Goal: Browse casually

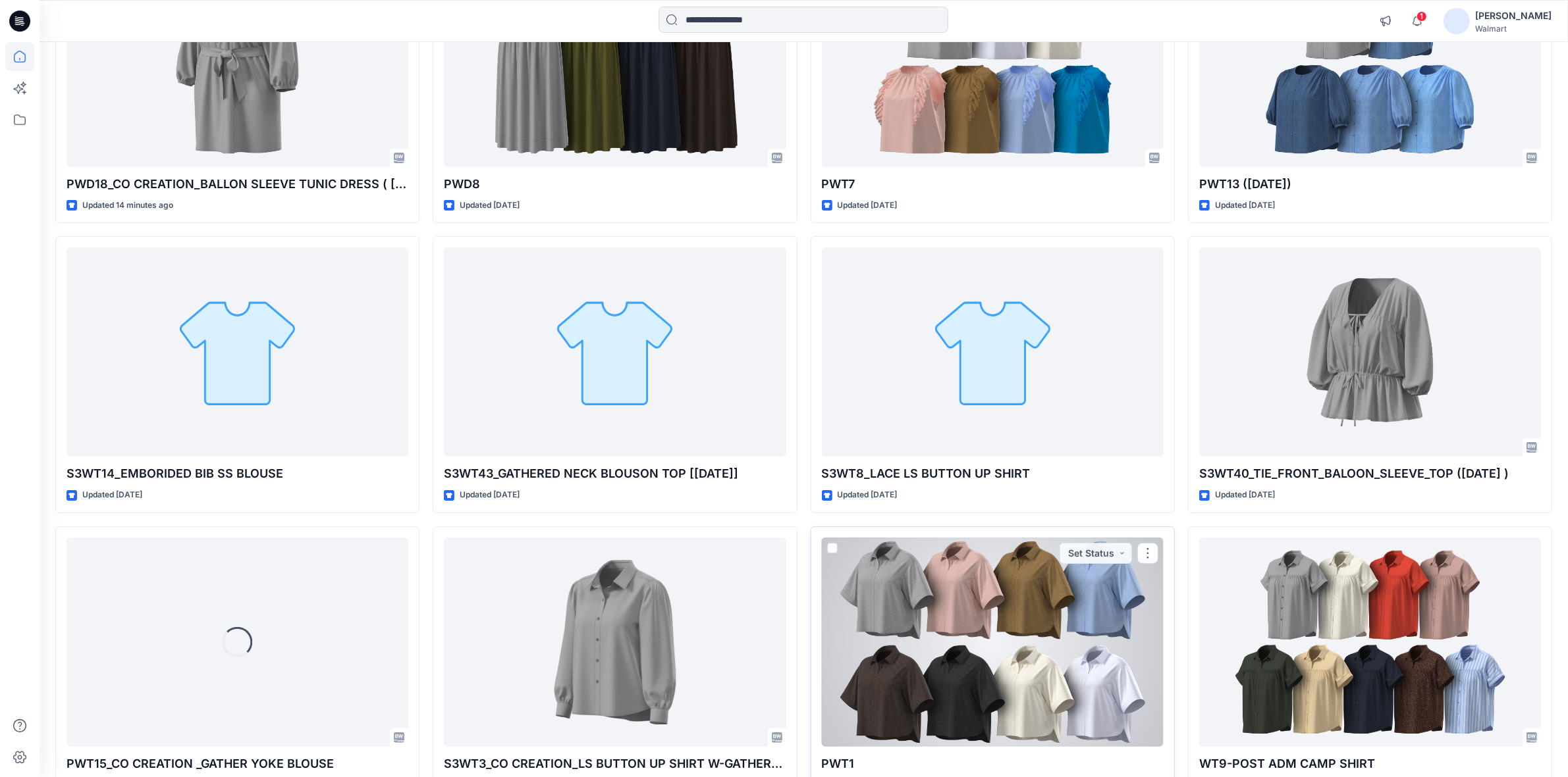
scroll to position [247, 0]
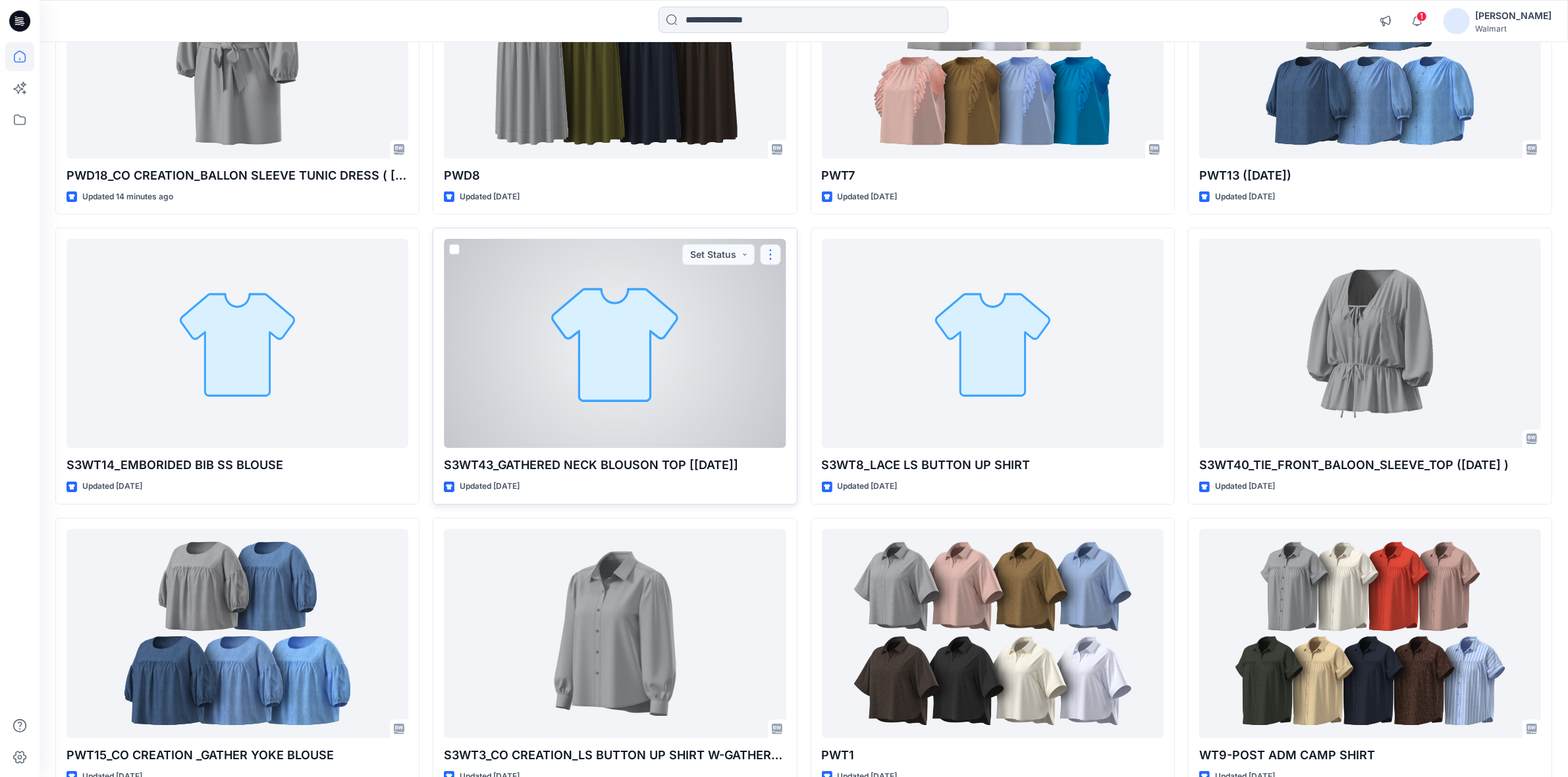
click at [772, 257] on button "button" at bounding box center [770, 255] width 21 height 21
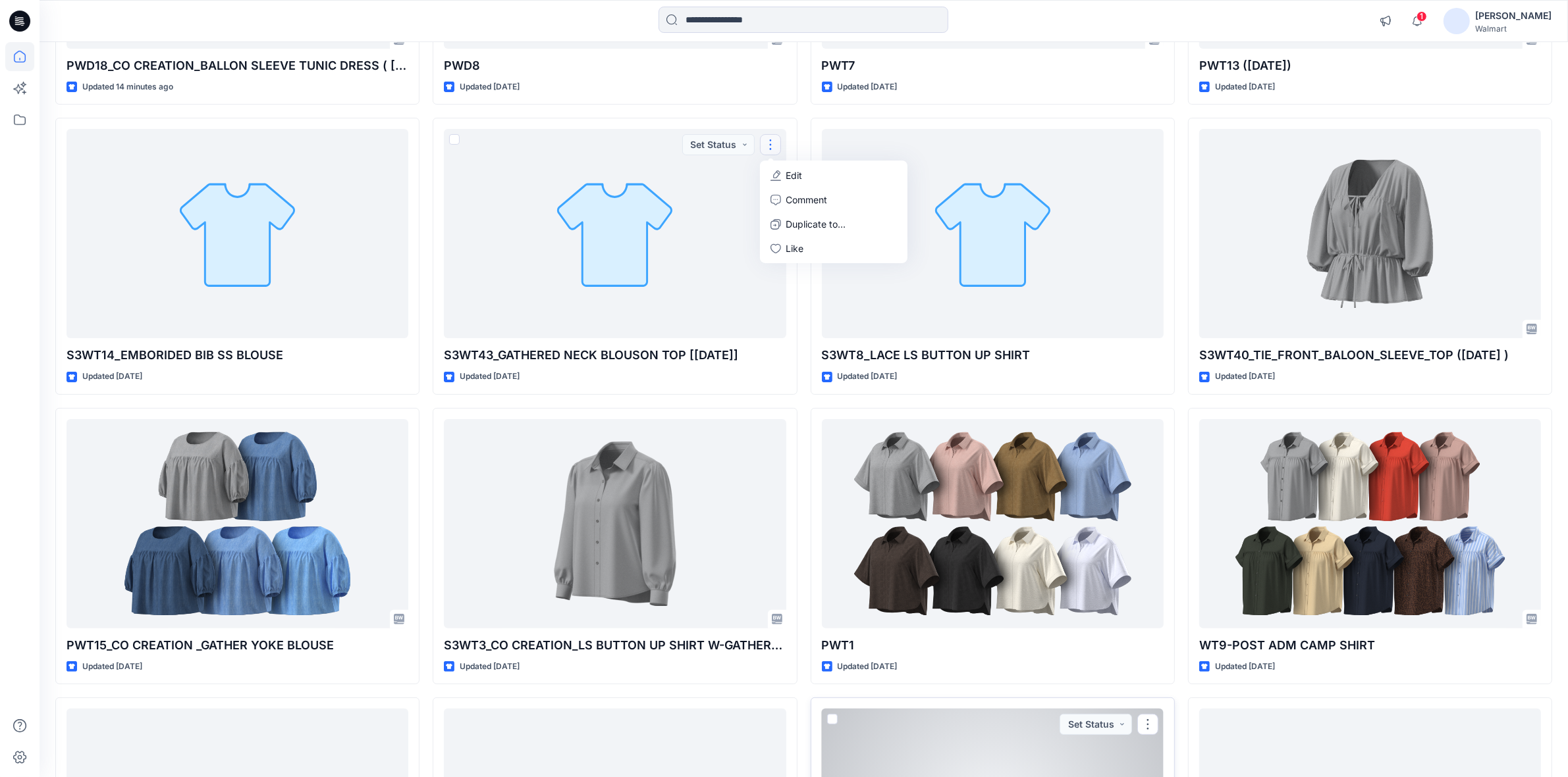
scroll to position [0, 0]
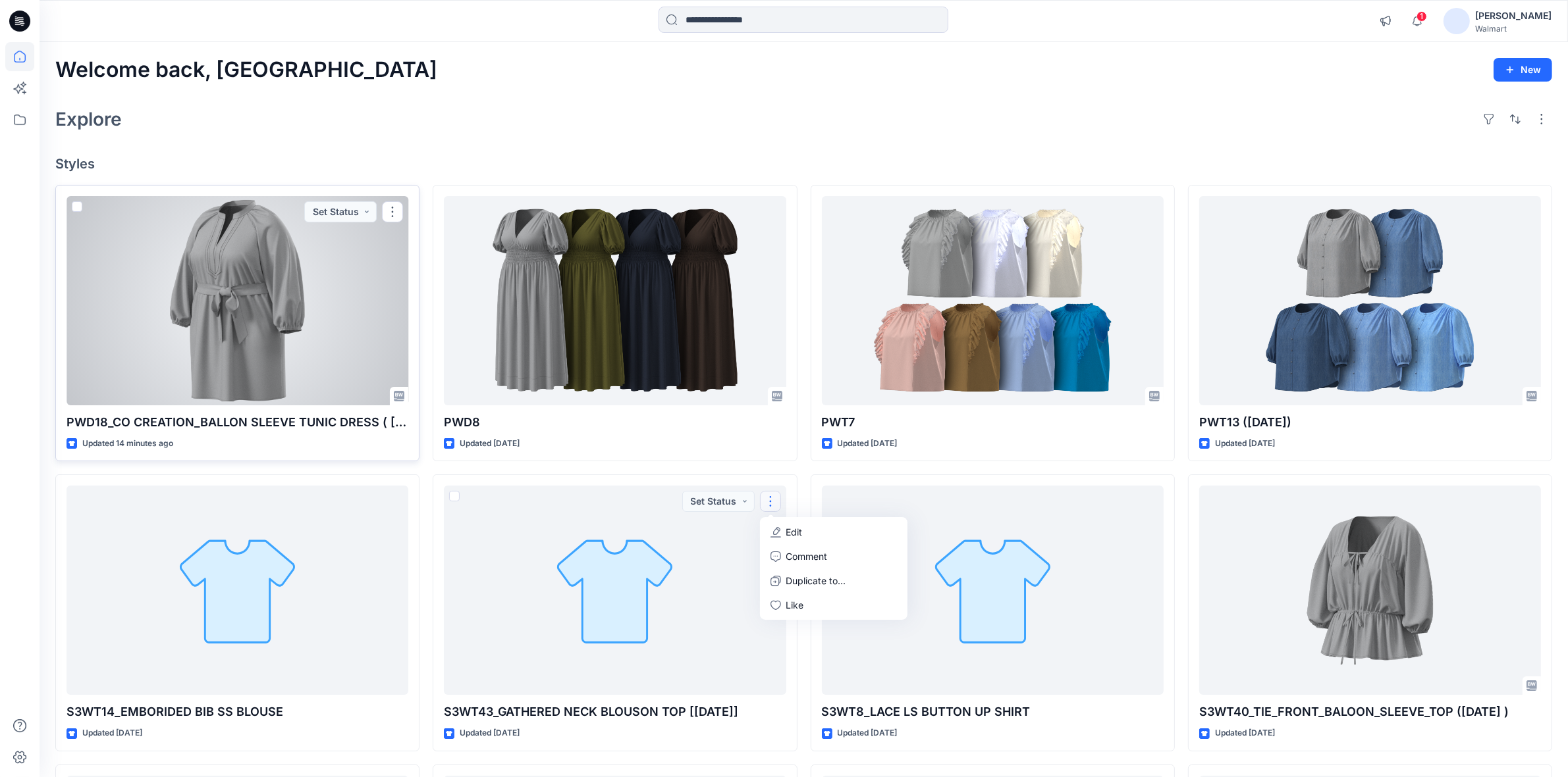
click at [224, 303] on div at bounding box center [237, 301] width 342 height 209
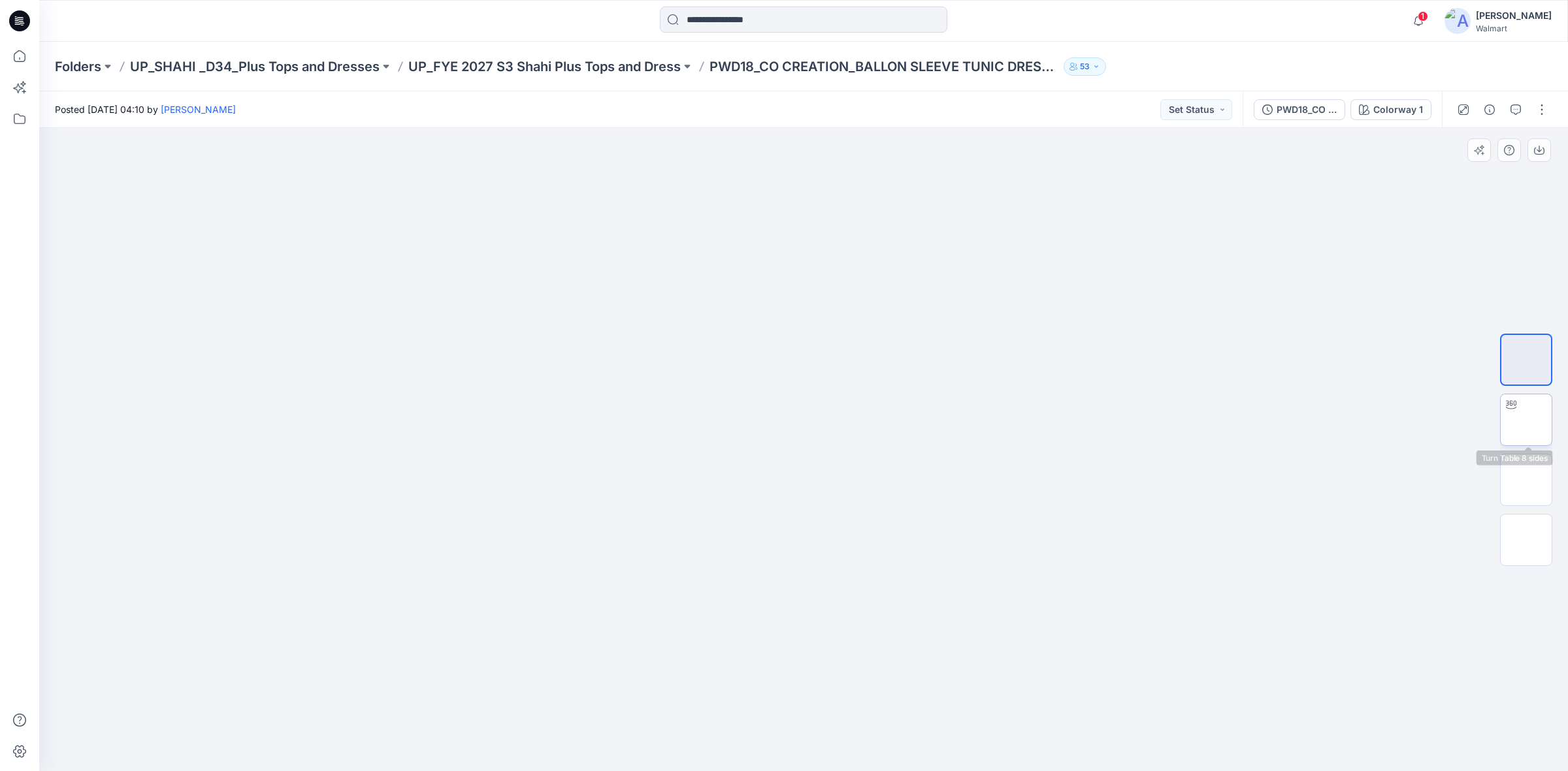
click at [1526, 420] on img at bounding box center [1526, 420] width 0 height 0
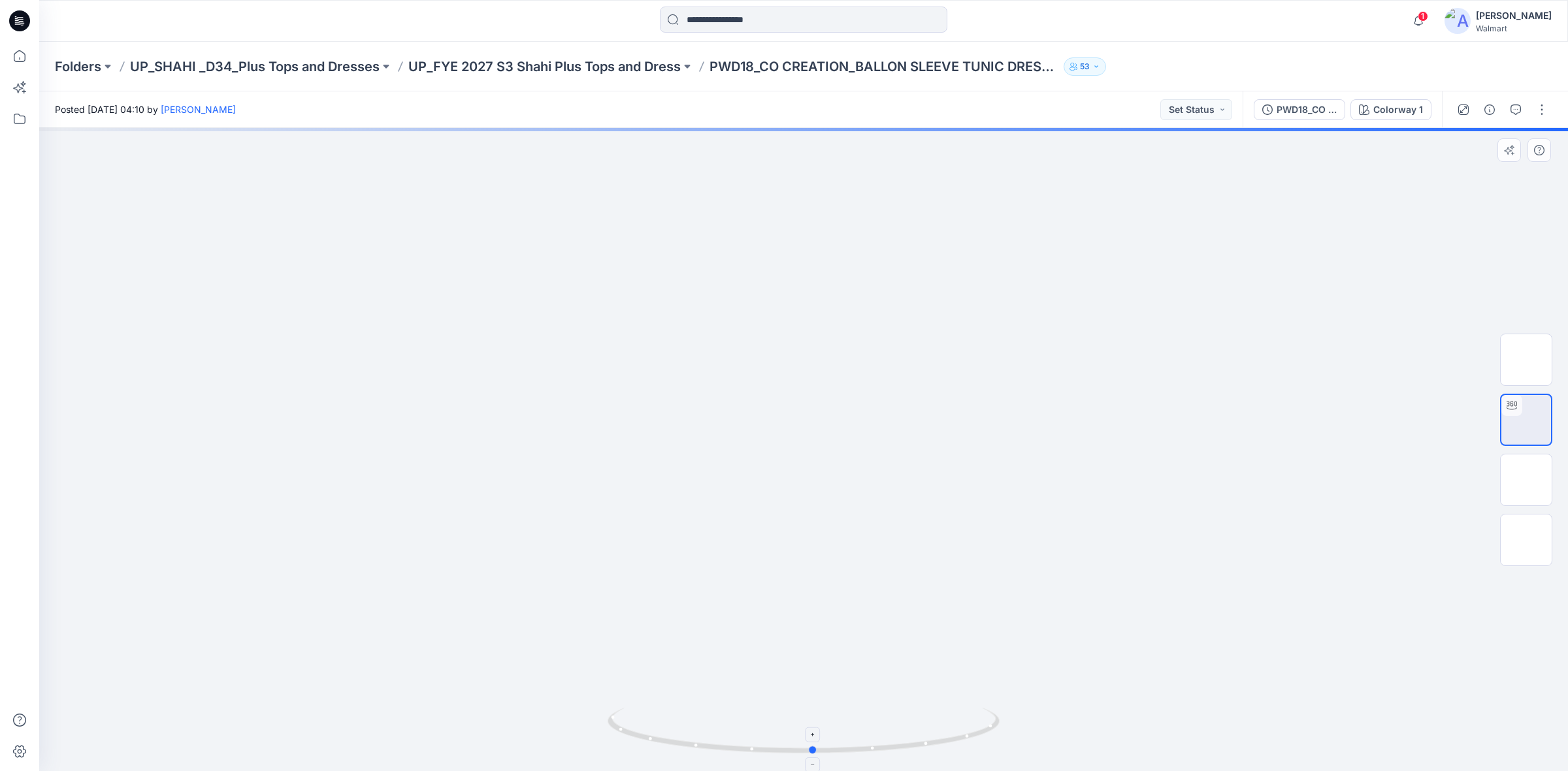
drag, startPoint x: 695, startPoint y: 761, endPoint x: 812, endPoint y: 754, distance: 117.2
click at [812, 754] on icon at bounding box center [805, 732] width 396 height 49
drag, startPoint x: 1524, startPoint y: 478, endPoint x: 1516, endPoint y: 478, distance: 8.0
click at [1526, 480] on img at bounding box center [1526, 480] width 0 height 0
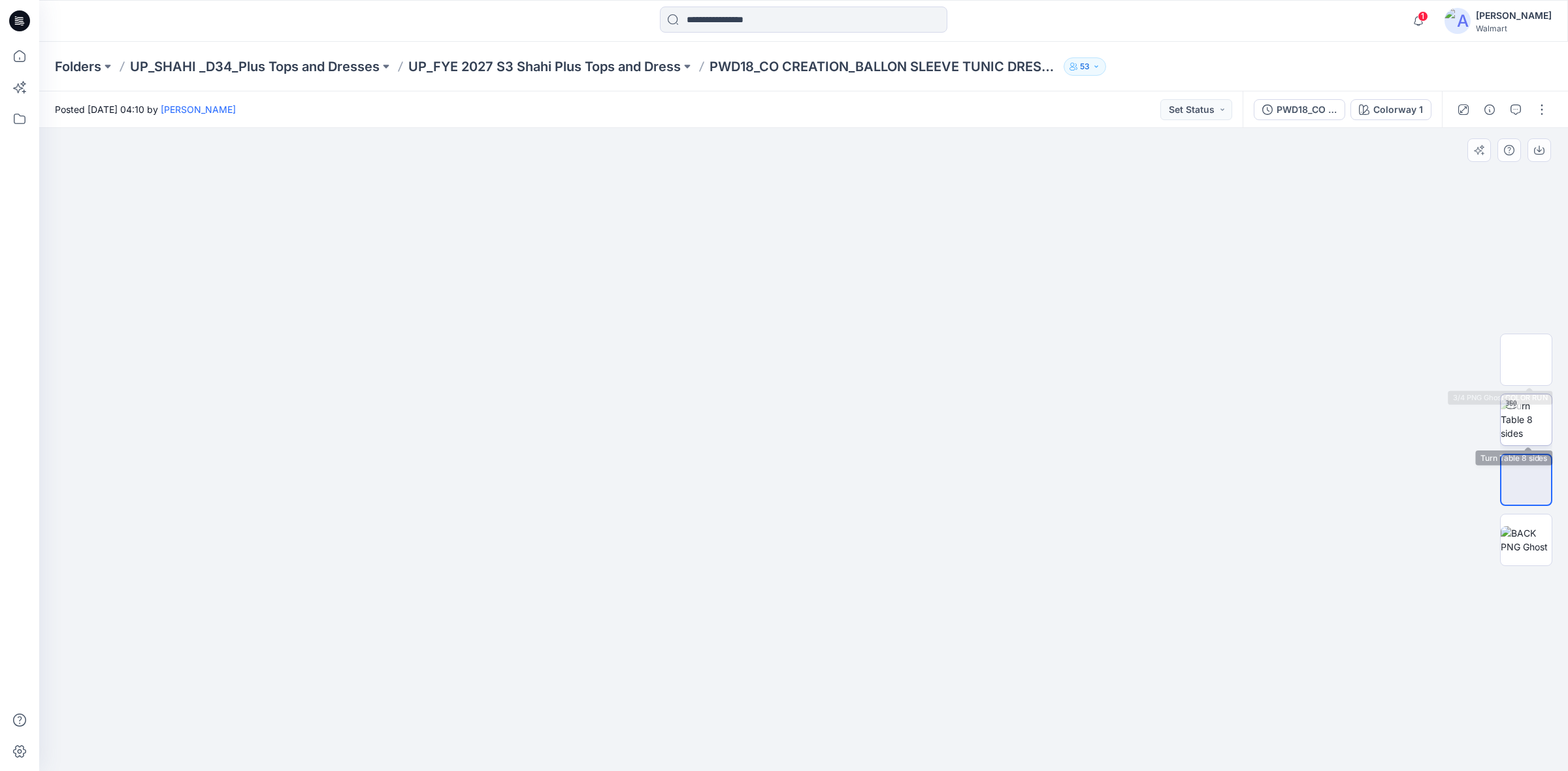
click at [1526, 430] on img at bounding box center [1526, 420] width 51 height 42
click at [17, 20] on icon at bounding box center [19, 21] width 21 height 42
